Goal: Information Seeking & Learning: Learn about a topic

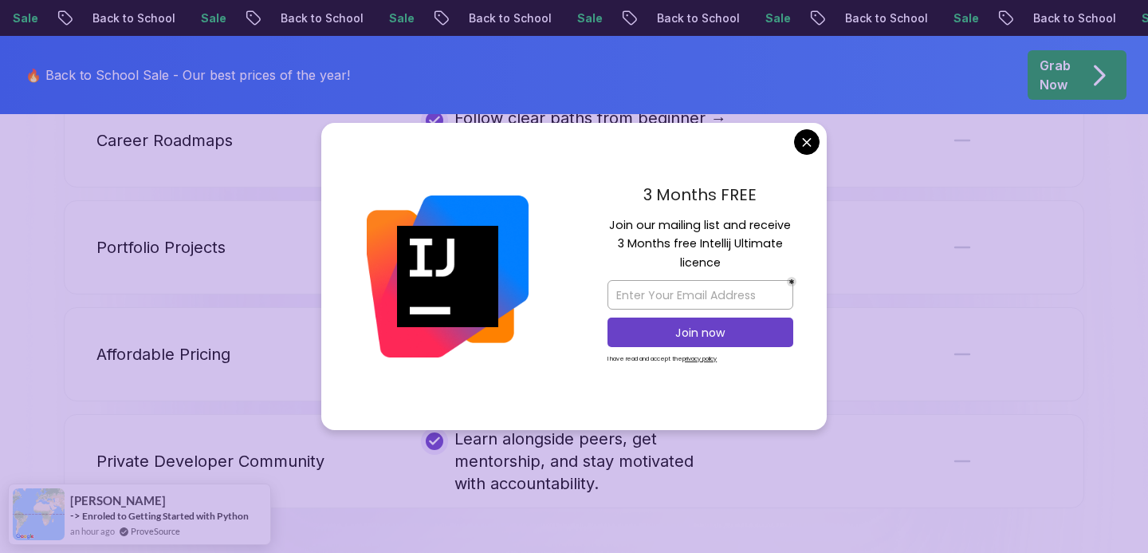
scroll to position [3658, 0]
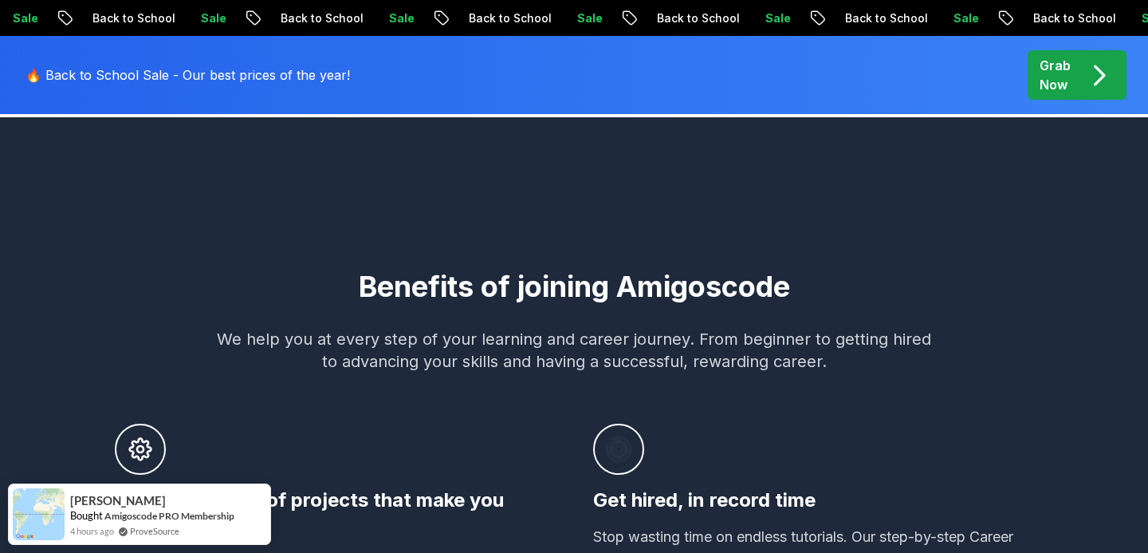
scroll to position [0, 0]
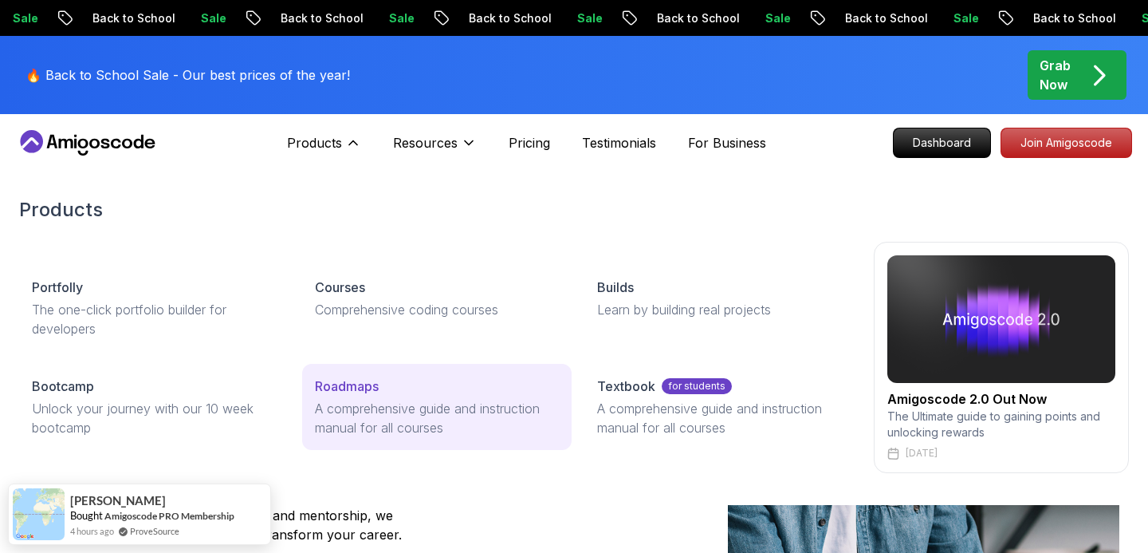
click at [392, 420] on p "A comprehensive guide and instruction manual for all courses" at bounding box center [437, 418] width 245 height 38
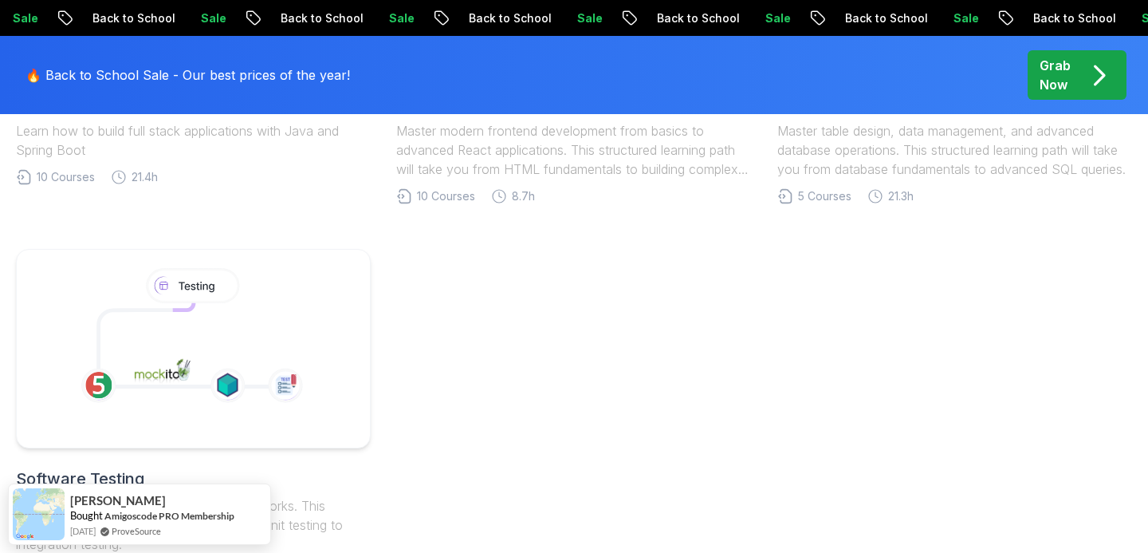
scroll to position [902, 0]
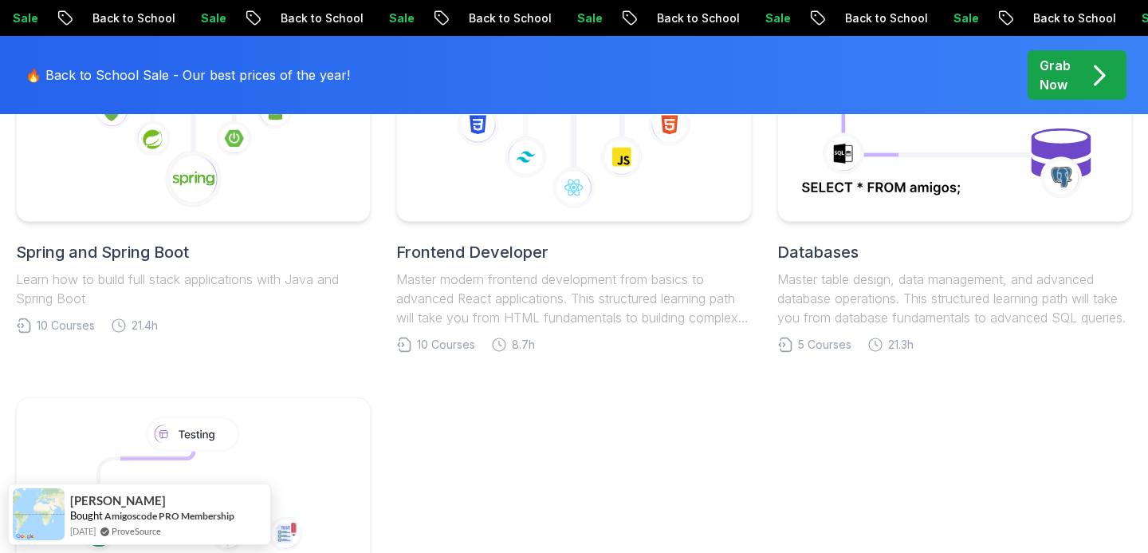
click at [455, 252] on h2 "Frontend Developer" at bounding box center [573, 252] width 355 height 22
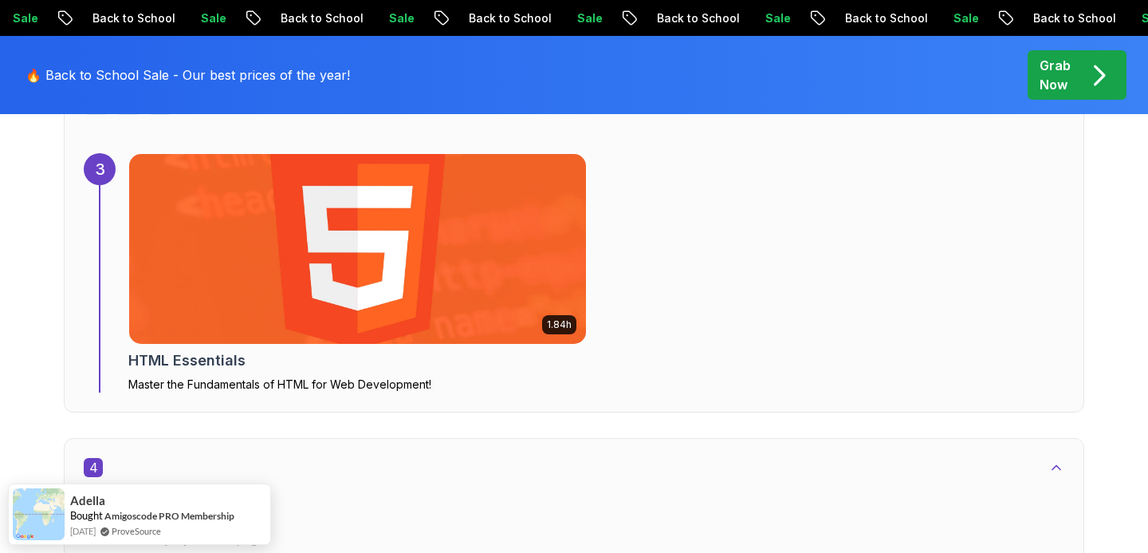
scroll to position [2316, 0]
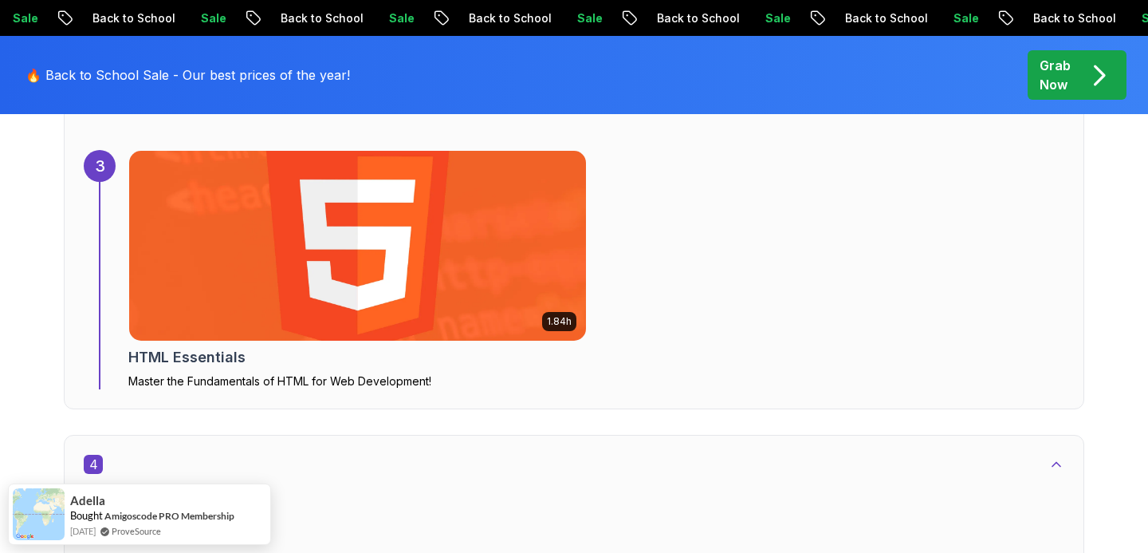
click at [442, 304] on img at bounding box center [358, 245] width 480 height 199
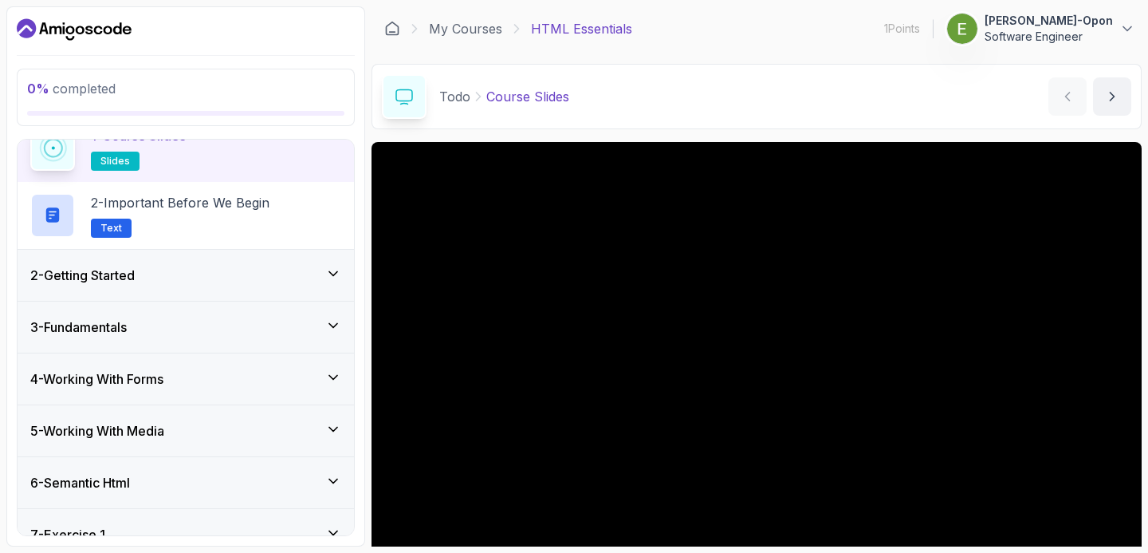
scroll to position [91, 0]
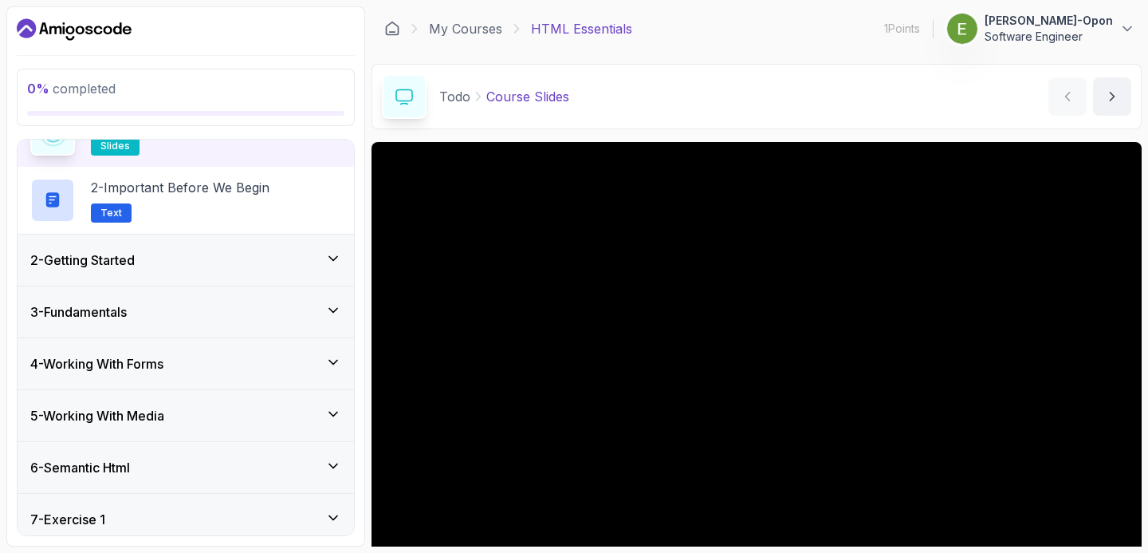
click at [318, 264] on div "2 - Getting Started" at bounding box center [185, 259] width 311 height 19
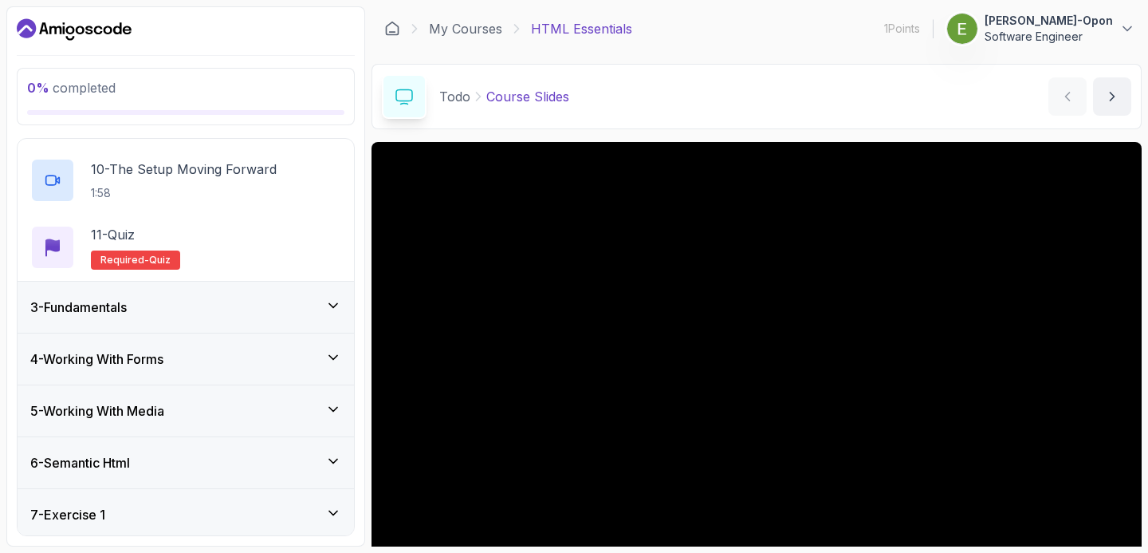
click at [304, 320] on div "3 - Fundamentals" at bounding box center [186, 306] width 336 height 51
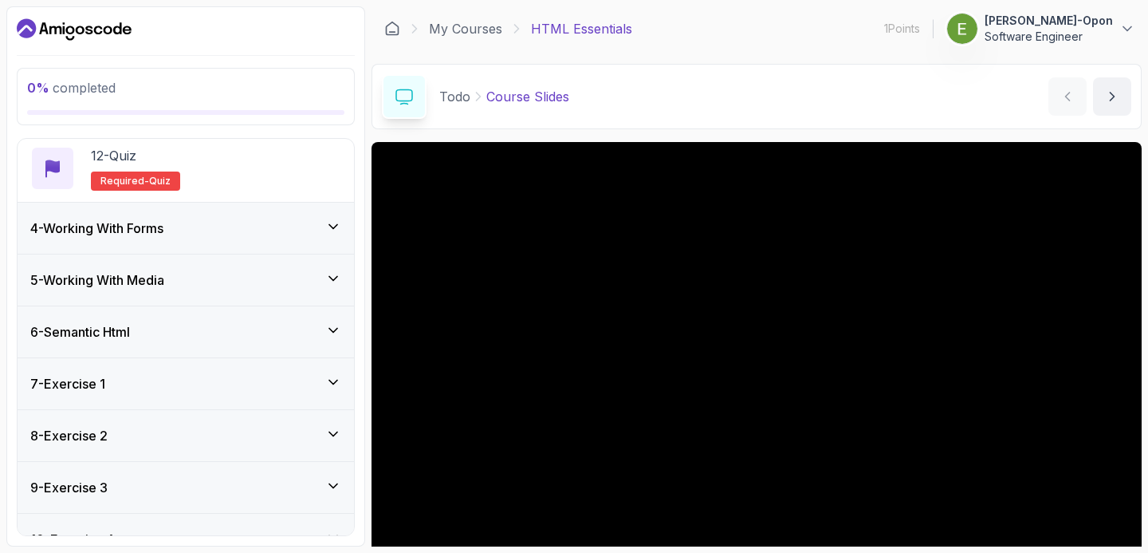
click at [309, 325] on div "6 - Semantic Html" at bounding box center [185, 331] width 311 height 19
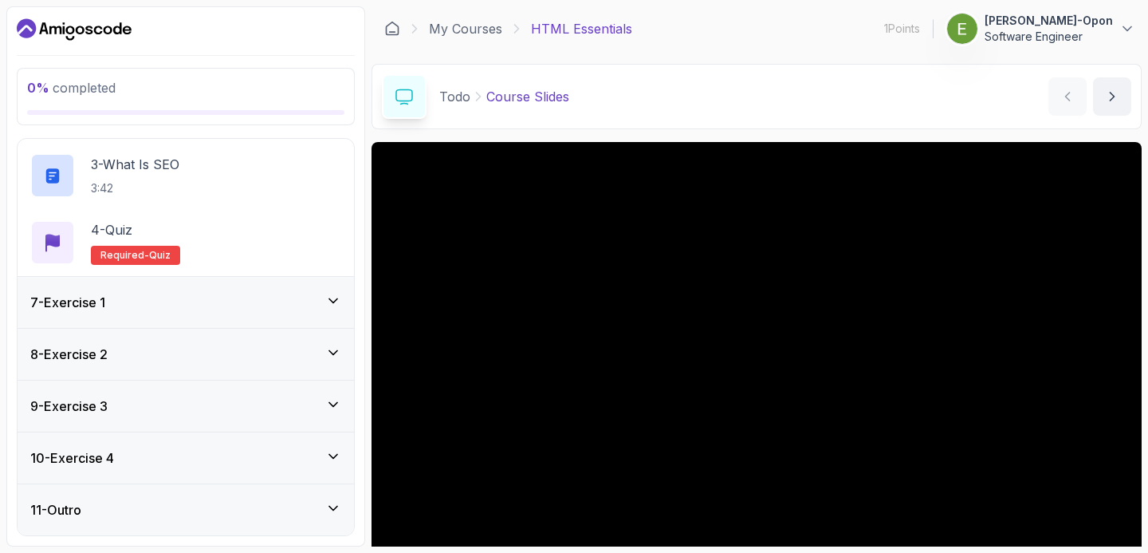
click at [317, 301] on div "7 - Exercise 1" at bounding box center [185, 302] width 311 height 19
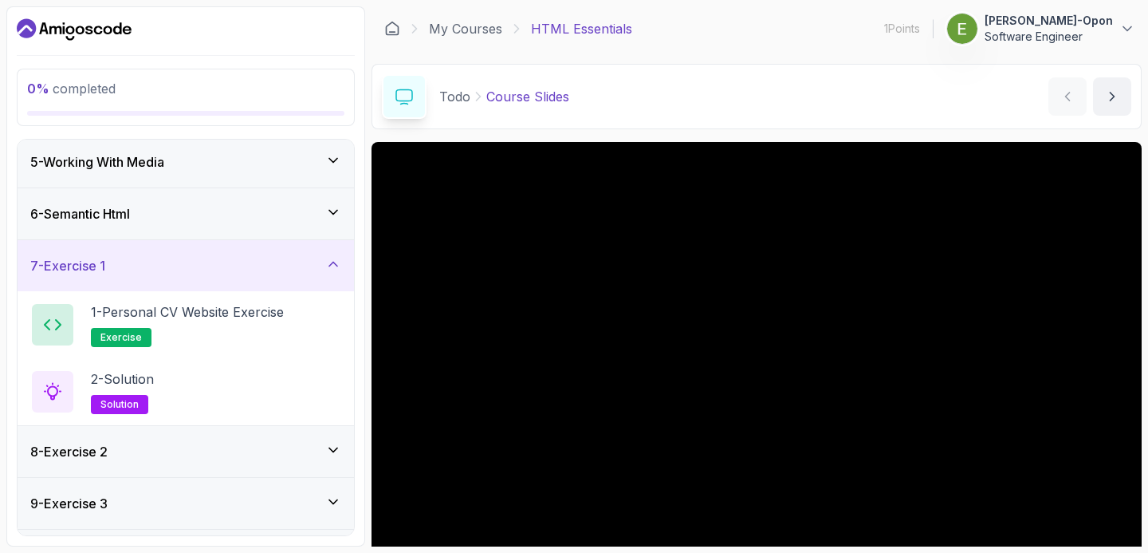
scroll to position [307, 0]
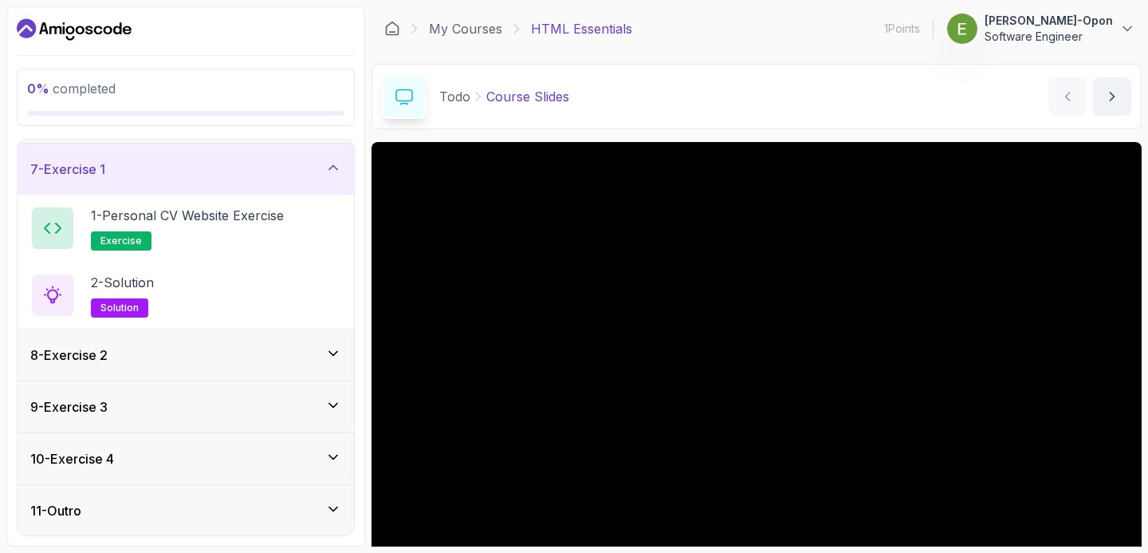
click at [312, 360] on div "8 - Exercise 2" at bounding box center [185, 354] width 311 height 19
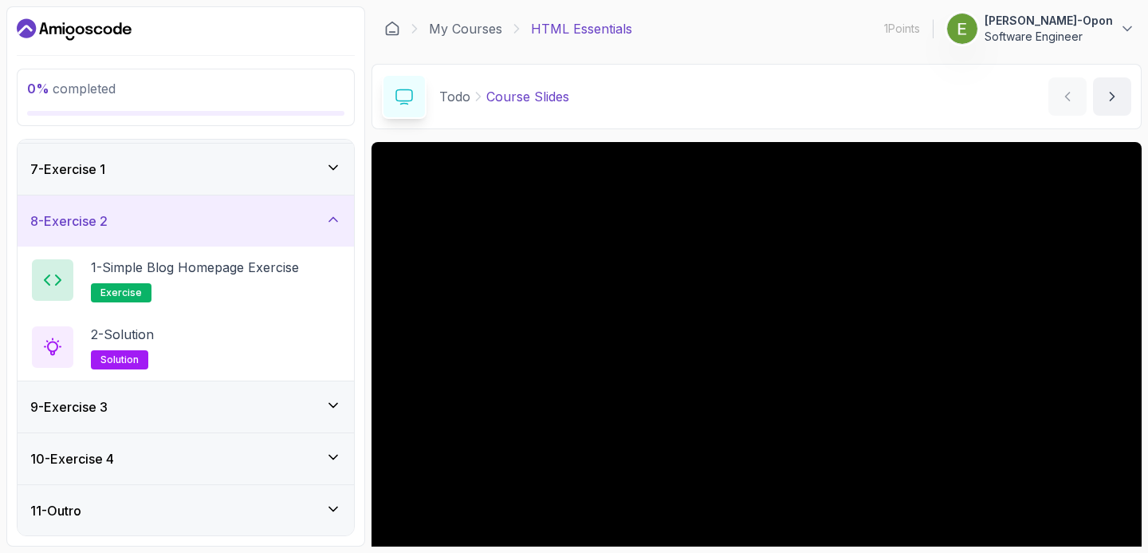
scroll to position [14, 0]
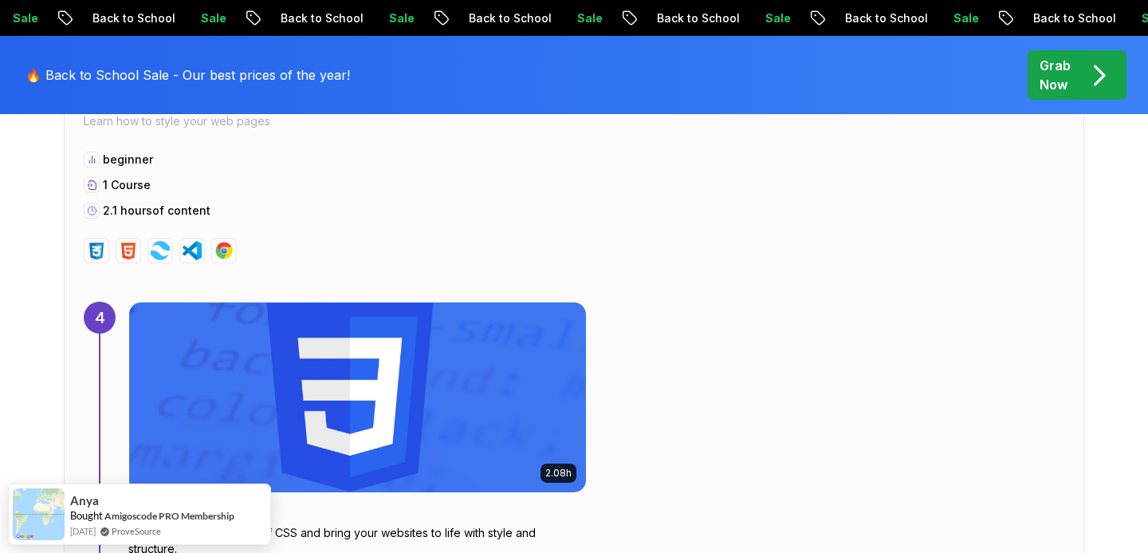
scroll to position [2826, 0]
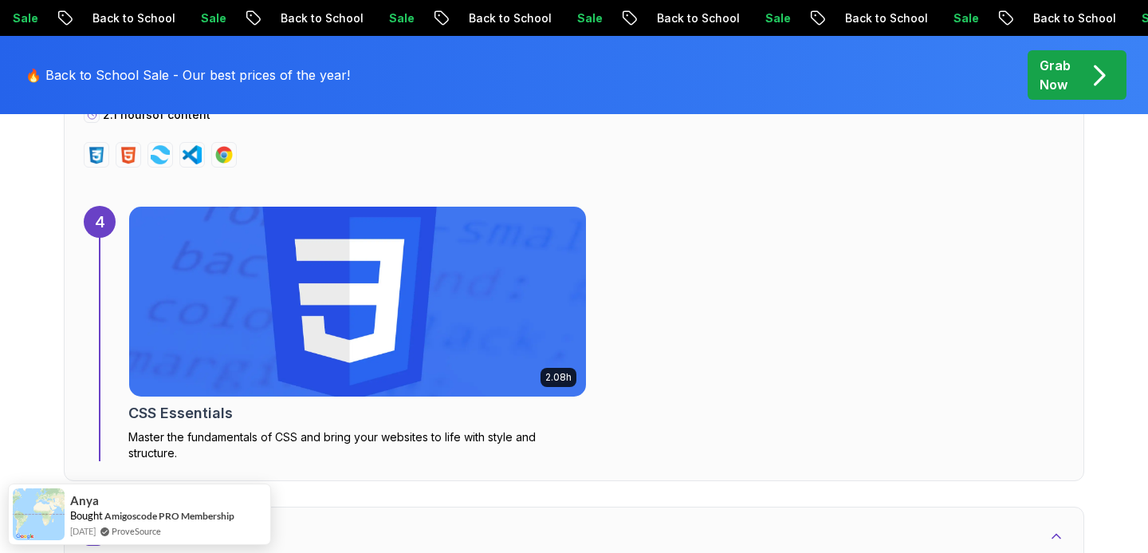
click at [334, 292] on img at bounding box center [358, 301] width 480 height 199
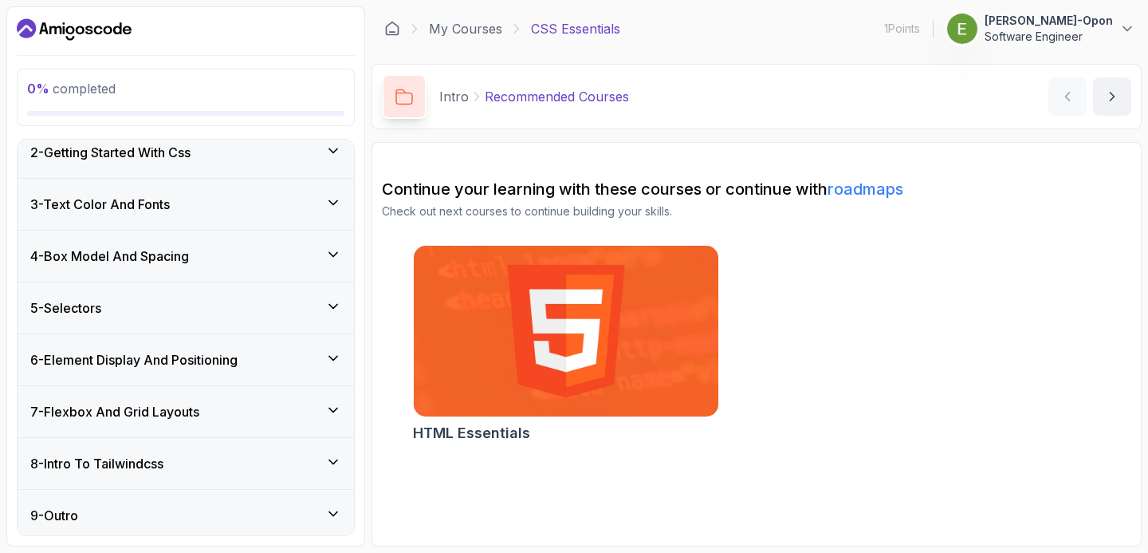
click at [323, 358] on div "6 - Element Display And Positioning" at bounding box center [185, 359] width 311 height 19
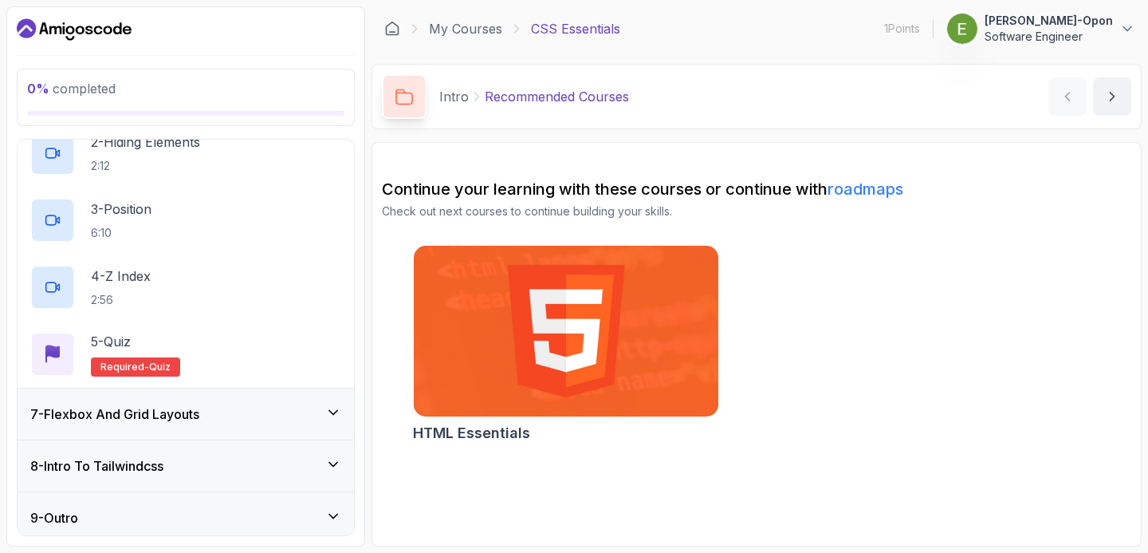
click at [321, 423] on div "7 - Flexbox And Grid Layouts" at bounding box center [186, 413] width 336 height 51
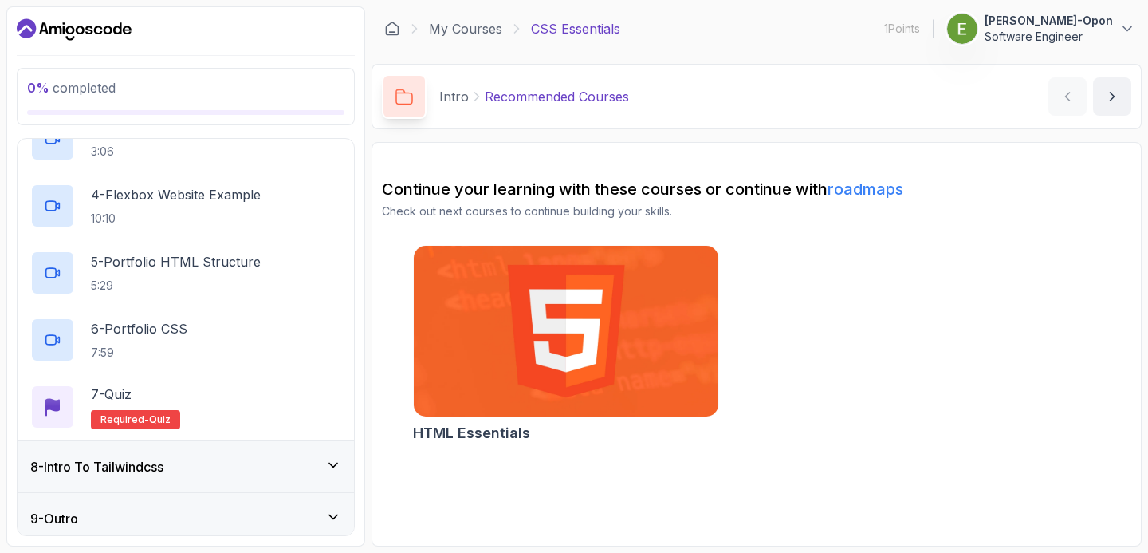
scroll to position [538, 0]
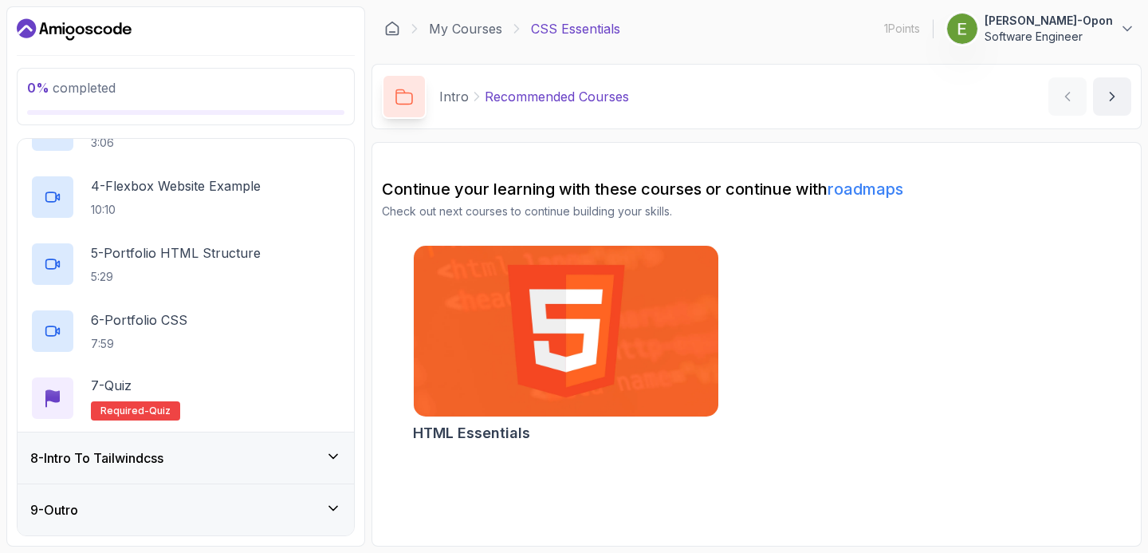
click at [324, 455] on div "8 - Intro To Tailwindcss" at bounding box center [185, 457] width 311 height 19
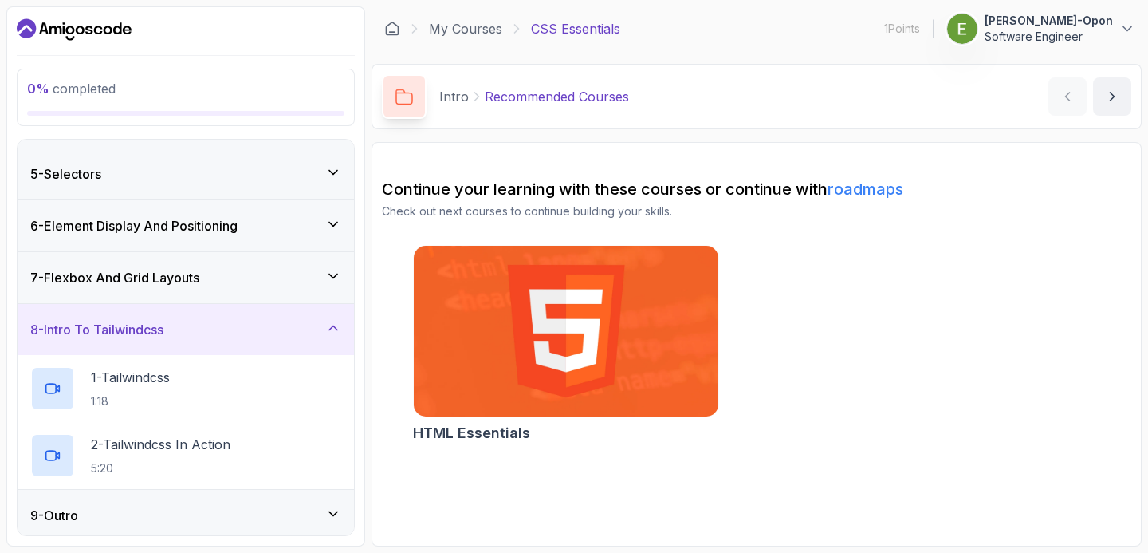
scroll to position [203, 0]
